Goal: Task Accomplishment & Management: Manage account settings

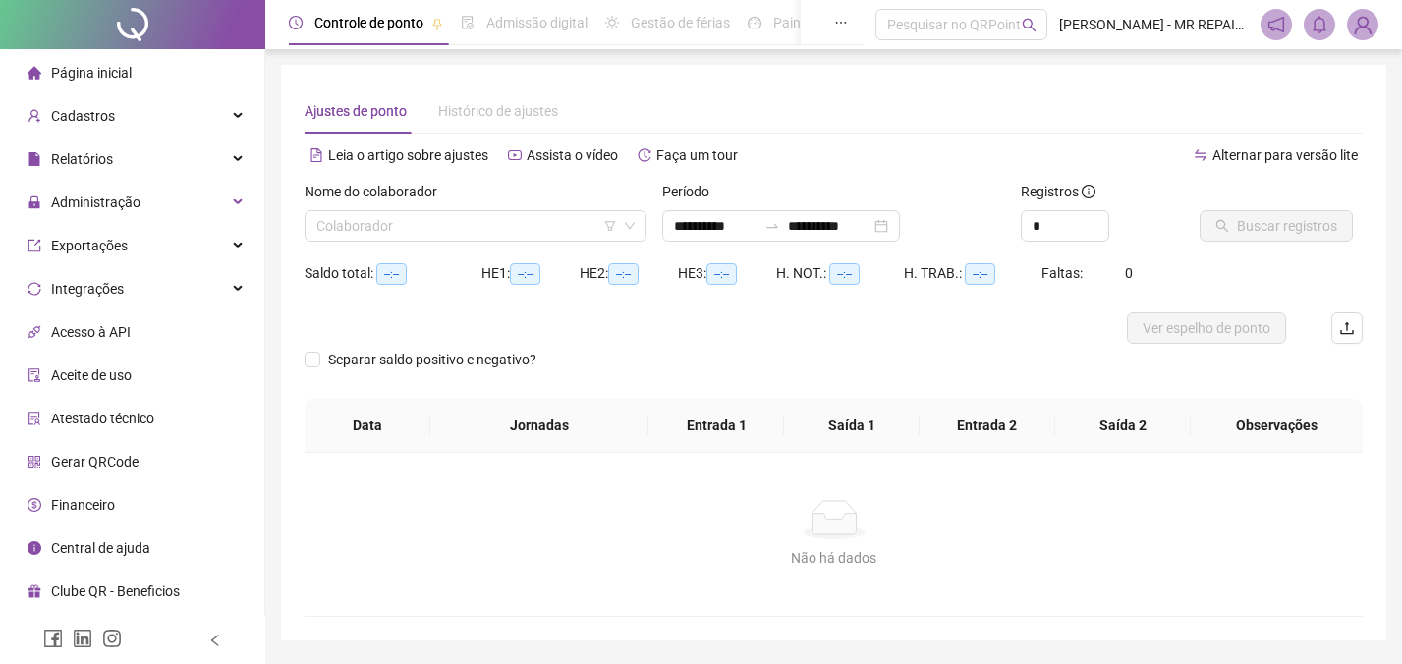
type input "**********"
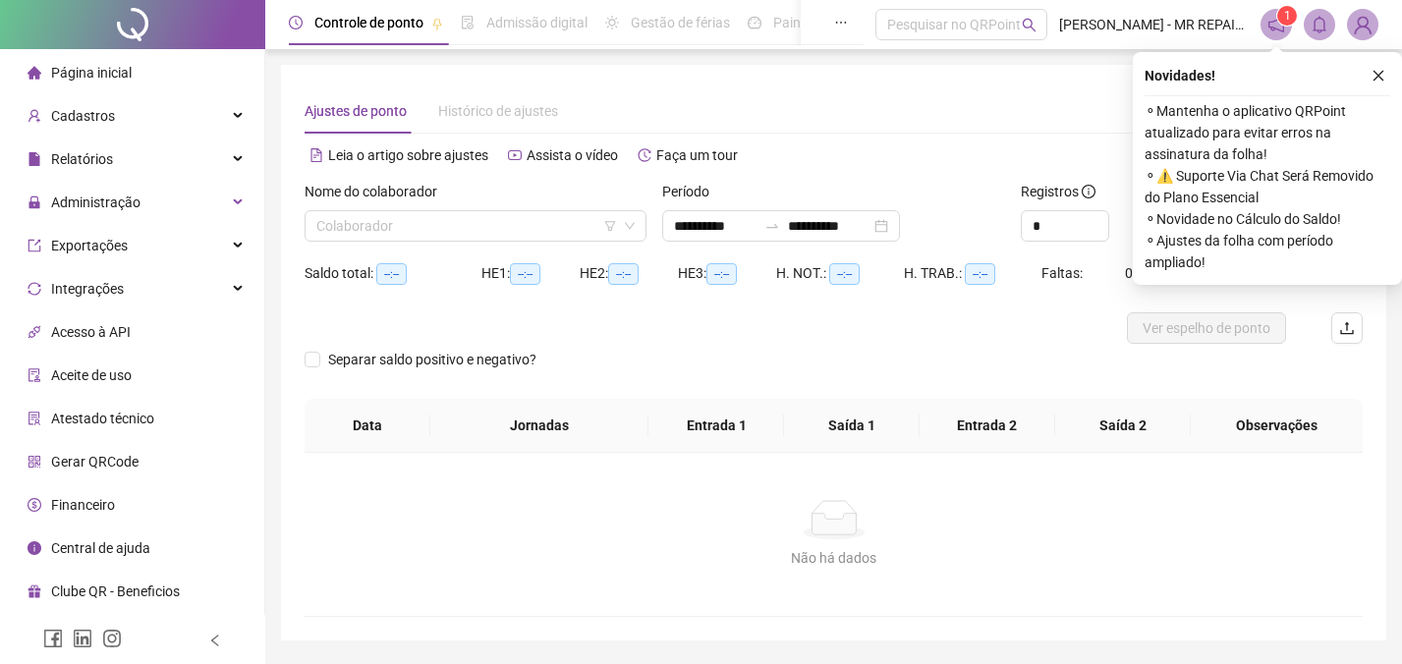
scroll to position [61, 0]
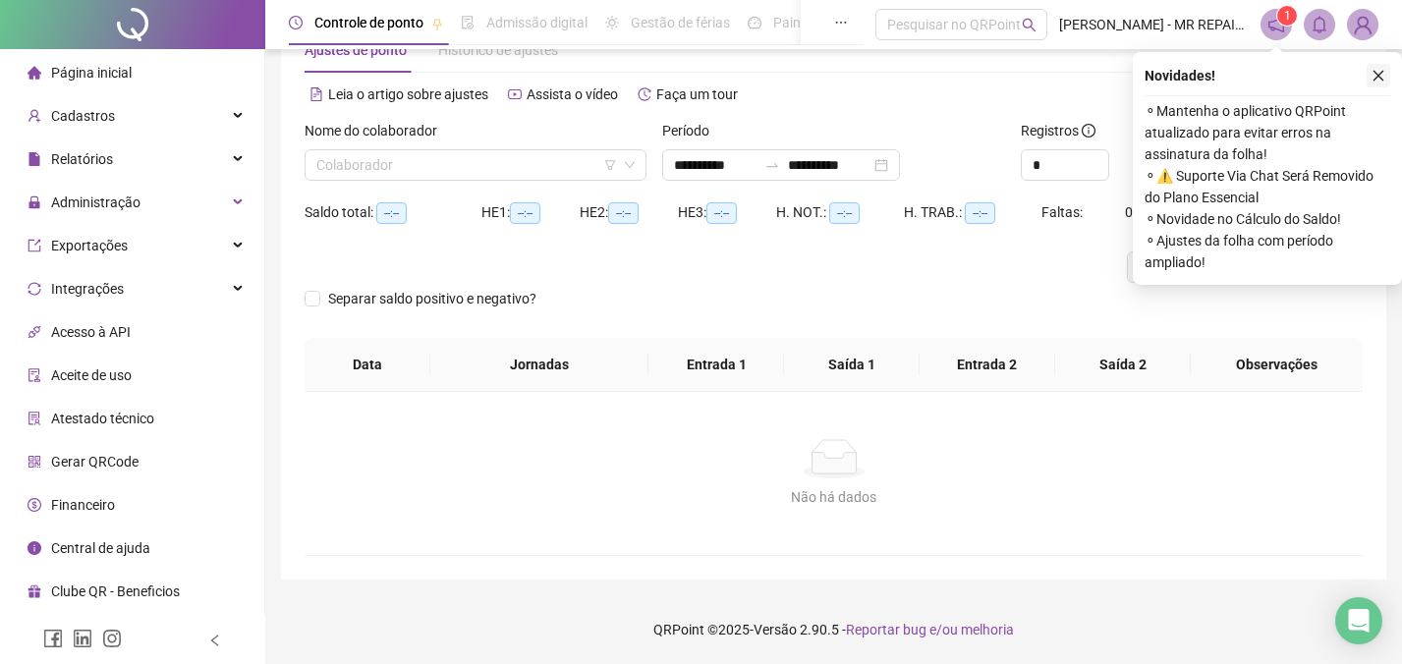
click at [1382, 80] on icon "close" at bounding box center [1378, 76] width 11 height 11
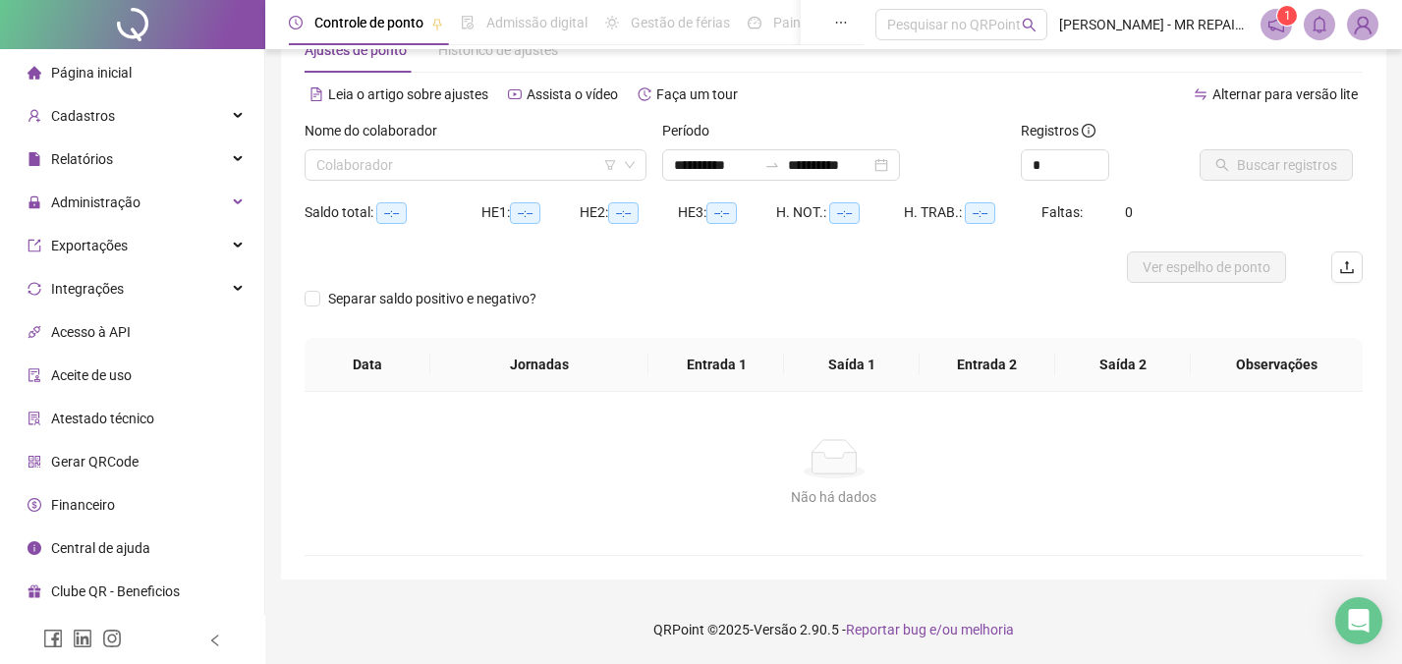
scroll to position [0, 0]
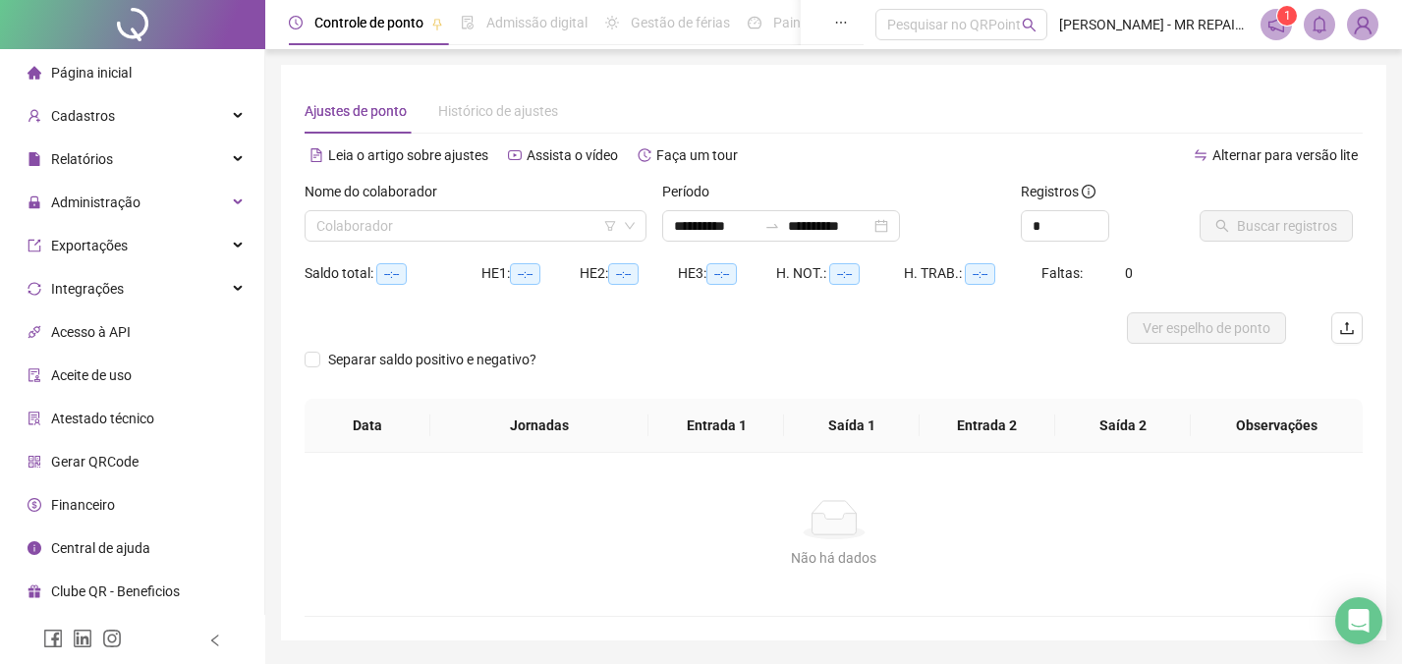
click at [184, 61] on li "Página inicial" at bounding box center [132, 72] width 256 height 39
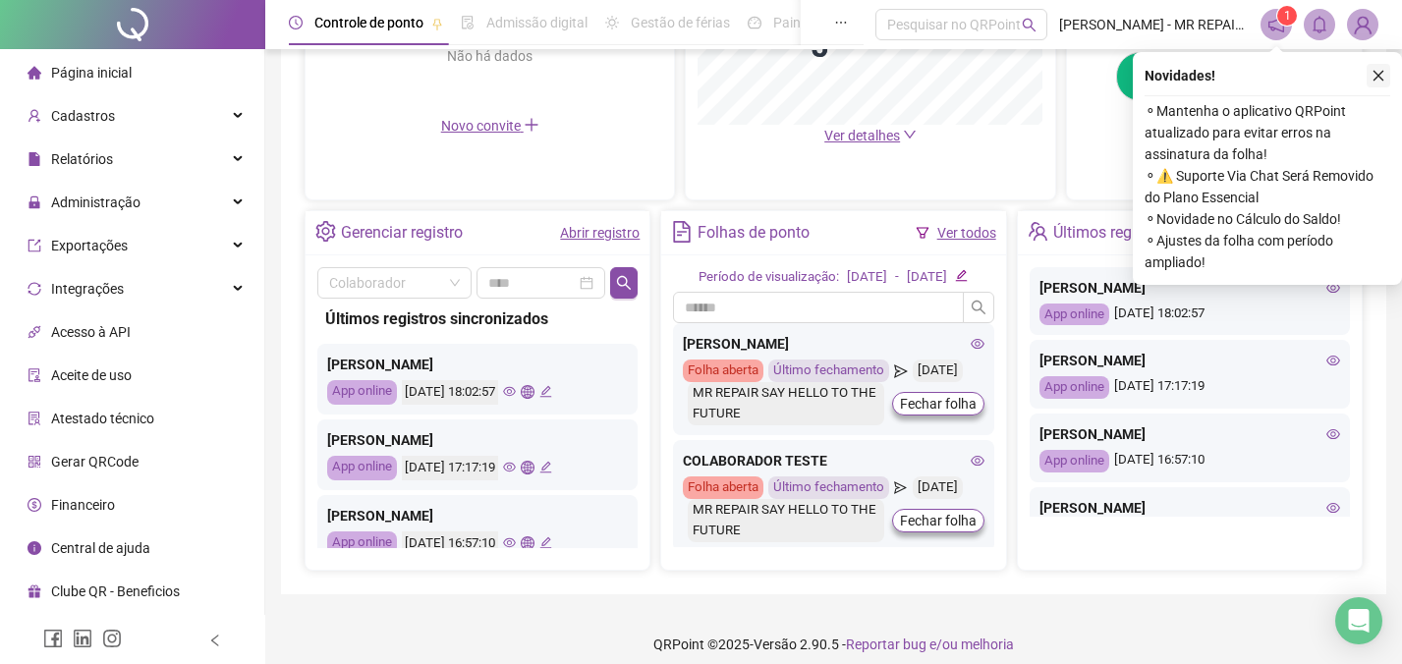
click at [1386, 71] on button "button" at bounding box center [1378, 76] width 24 height 24
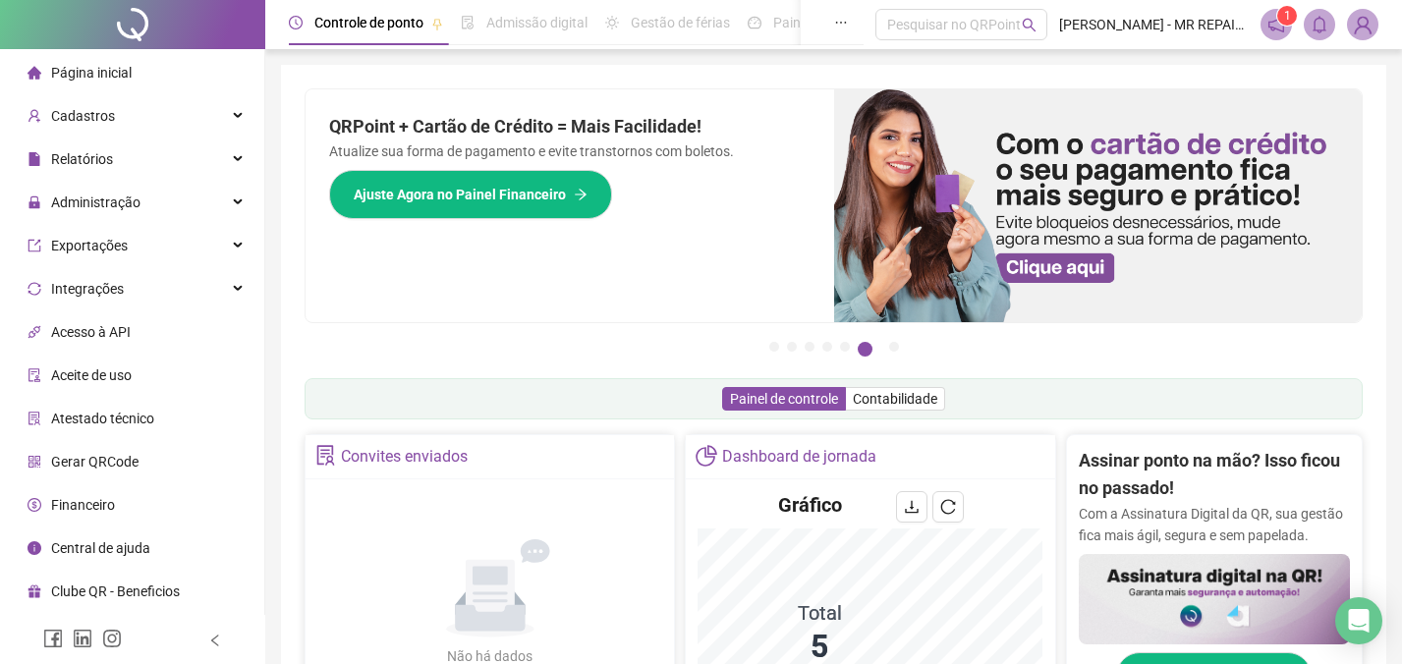
click at [786, 327] on div "Pague o QRPoint com Cartão de Crédito Sua assinatura: mais segurança, prática e…" at bounding box center [833, 225] width 1058 height 275
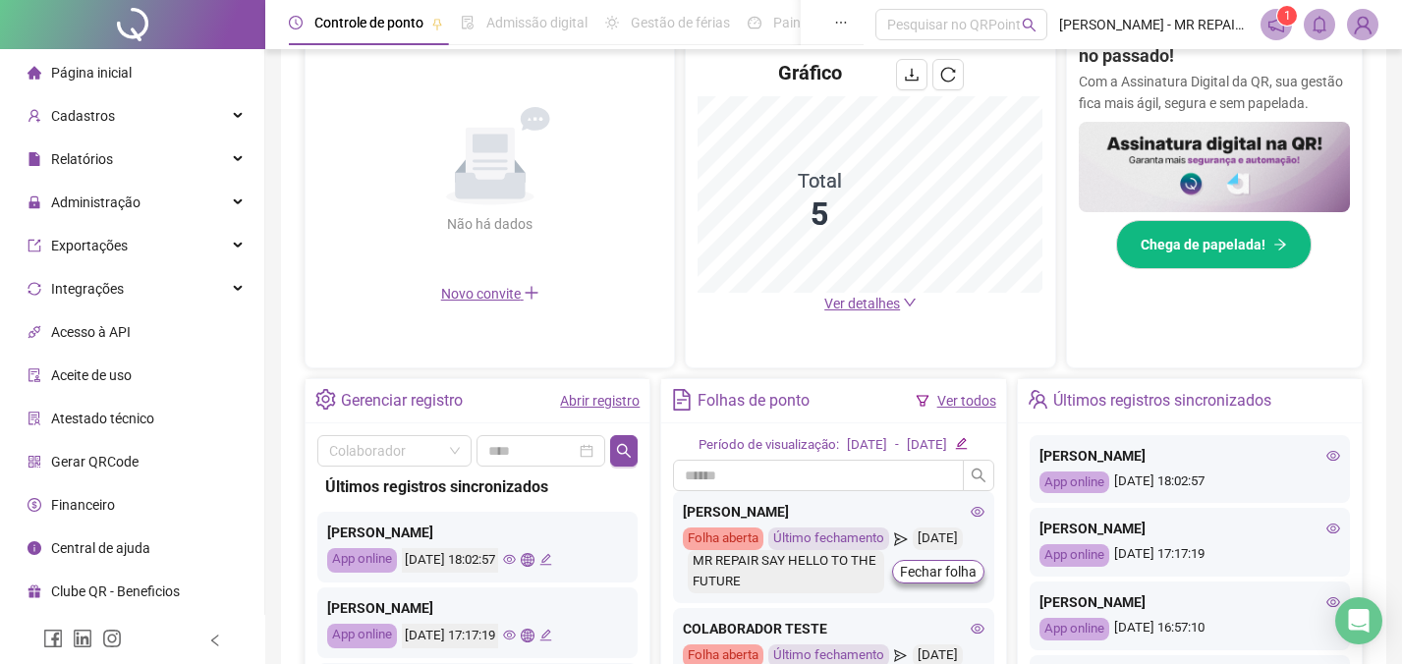
scroll to position [497, 0]
